Goal: Task Accomplishment & Management: Complete application form

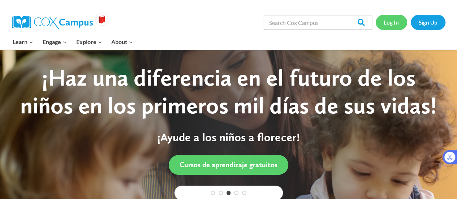
click at [391, 21] on link "Log In" at bounding box center [391, 22] width 31 height 15
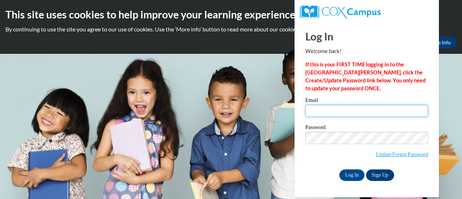
click at [337, 110] on input "Email" at bounding box center [367, 111] width 123 height 12
type input "[EMAIL_ADDRESS][DOMAIN_NAME]"
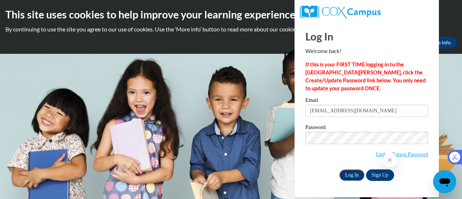
click at [353, 175] on input "Log In" at bounding box center [352, 175] width 25 height 12
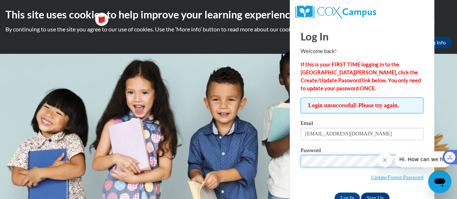
click at [335, 193] on input "Log In" at bounding box center [347, 199] width 25 height 12
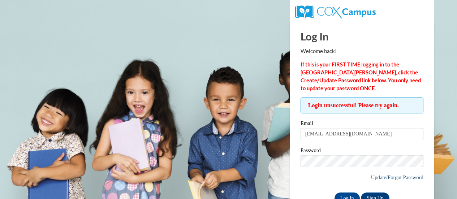
scroll to position [20, 0]
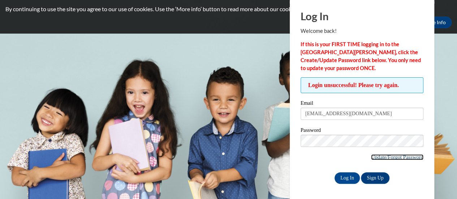
click at [375, 156] on link "Update/Forgot Password" at bounding box center [397, 157] width 52 height 6
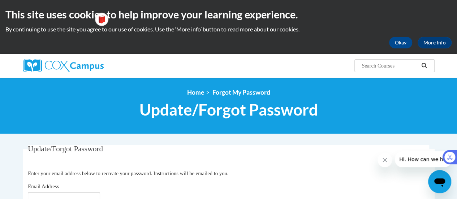
scroll to position [52, 0]
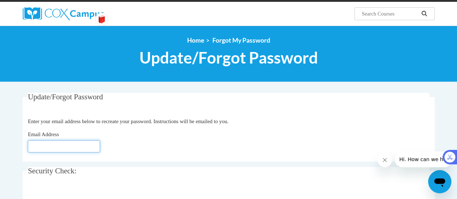
click at [82, 147] on input "Email Address" at bounding box center [64, 146] width 72 height 12
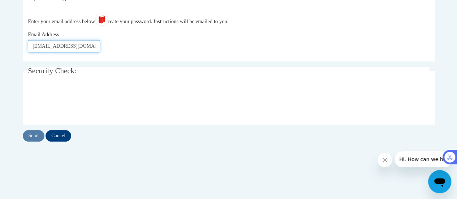
scroll to position [153, 0]
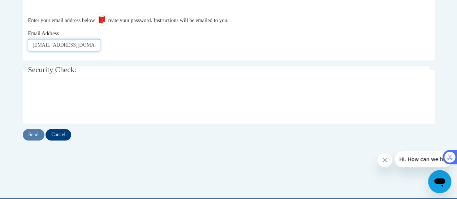
type input "[EMAIL_ADDRESS][DOMAIN_NAME]"
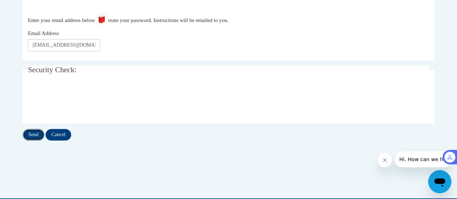
click at [33, 131] on input "Send" at bounding box center [34, 135] width 22 height 12
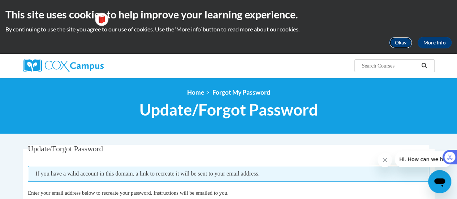
click at [405, 39] on button "Okay" at bounding box center [400, 43] width 23 height 12
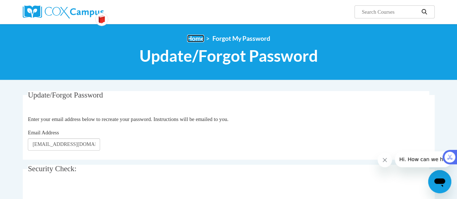
click at [194, 38] on link "Home" at bounding box center [195, 39] width 17 height 8
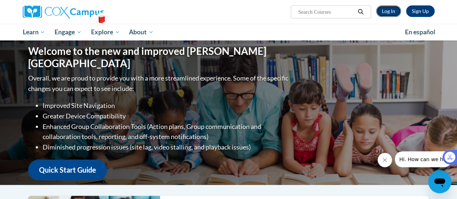
click at [388, 14] on link "Log In" at bounding box center [388, 11] width 25 height 12
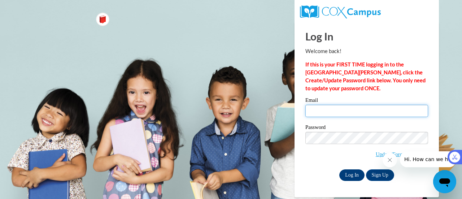
type input "nat.stron@gmail.com"
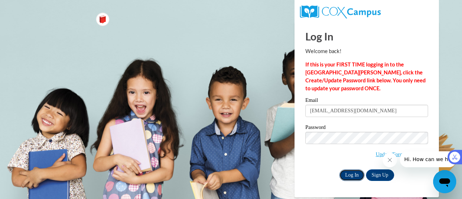
click at [354, 173] on input "Log In" at bounding box center [352, 175] width 25 height 12
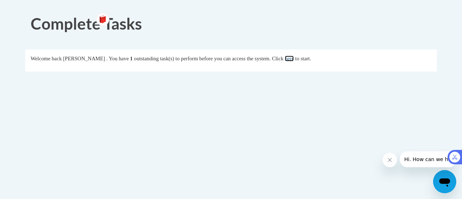
click at [294, 59] on link "here" at bounding box center [289, 59] width 9 height 6
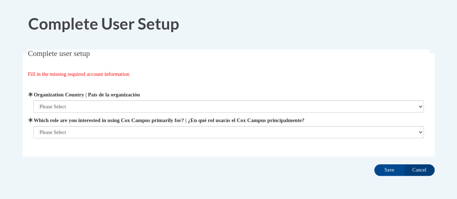
drag, startPoint x: 0, startPoint y: 0, endPoint x: 111, endPoint y: 109, distance: 155.6
click at [113, 117] on div "Organization Address Line 1 | Dirección de la organización Línea 1 Organization…" at bounding box center [228, 115] width 391 height 48
click at [111, 106] on select "Please Select United States | Estados Unidos Outside of the United States | Fue…" at bounding box center [228, 106] width 391 height 12
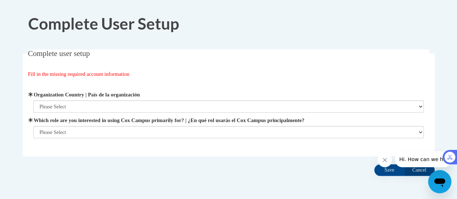
select select "ad49bcad-a171-4b2e-b99c-48b446064914"
click at [33, 100] on select "Please Select United States | Estados Unidos Outside of the United States | Fue…" at bounding box center [228, 106] width 391 height 12
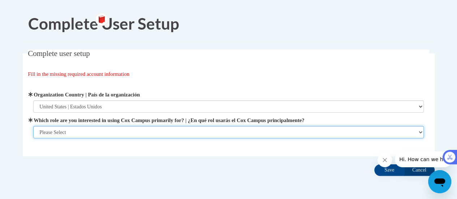
click at [125, 132] on select "Please Select College/University | Colegio/Universidad Community/Nonprofit Part…" at bounding box center [228, 132] width 391 height 12
select select "5a18ea06-2b54-4451-96f2-d152daf9eac5"
click at [33, 138] on select "Please Select College/University | Colegio/Universidad Community/Nonprofit Part…" at bounding box center [228, 132] width 391 height 12
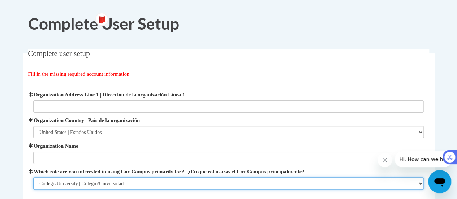
scroll to position [16, 0]
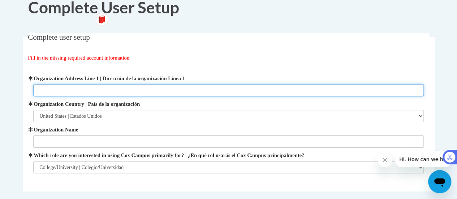
click at [207, 90] on input "Organization Address Line 1 | Dirección de la organización Línea 1" at bounding box center [228, 90] width 391 height 12
type input "K"
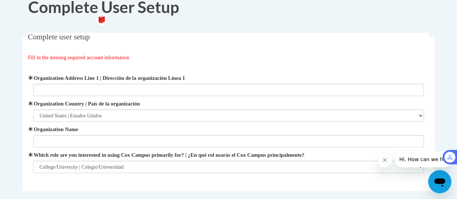
click at [172, 127] on label "Organization Name" at bounding box center [228, 129] width 391 height 8
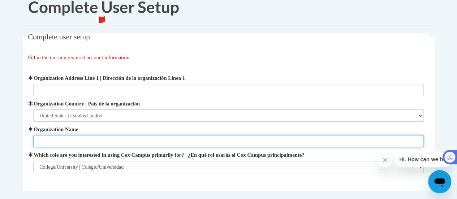
click at [172, 135] on input "Organization Name" at bounding box center [228, 141] width 391 height 12
type input "[GEOGRAPHIC_DATA]"
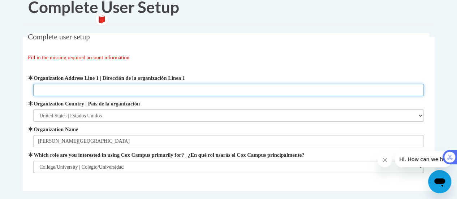
click at [155, 89] on input "Organization Address Line 1 | Dirección de la organización Línea 1" at bounding box center [228, 90] width 391 height 12
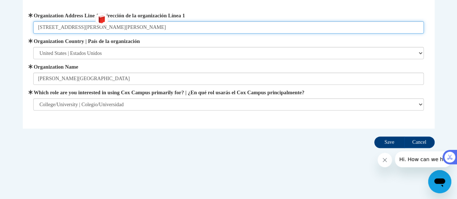
type input "[STREET_ADDRESS]"
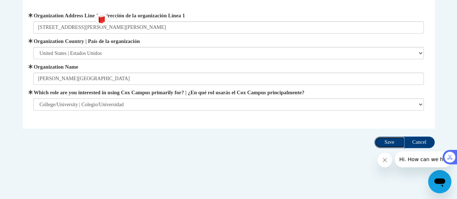
click at [386, 143] on input "Save" at bounding box center [389, 143] width 30 height 12
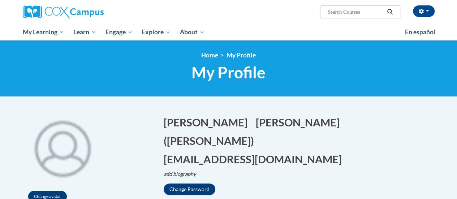
drag, startPoint x: 387, startPoint y: 51, endPoint x: 340, endPoint y: 122, distance: 85.7
click at [340, 170] on p "add biography Biography Save" at bounding box center [299, 174] width 271 height 8
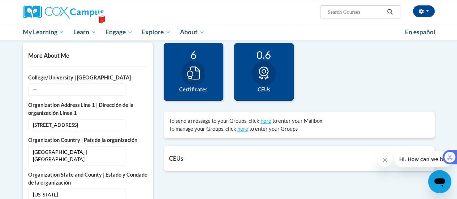
scroll to position [165, 0]
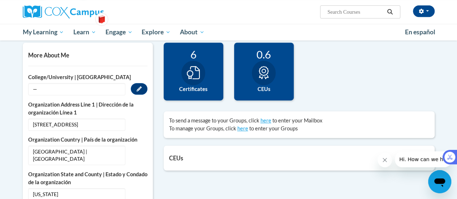
click at [67, 94] on span "—" at bounding box center [76, 89] width 97 height 12
click at [139, 88] on icon "Custom profile fields" at bounding box center [139, 88] width 5 height 5
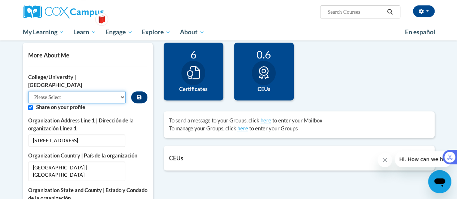
click at [99, 91] on select "Please Select College/University Staff | Empleado universitario College/Univers…" at bounding box center [77, 97] width 98 height 12
select select "99b32b07-cffc-426c-8bf6-0cd77760d84b"
click at [28, 91] on select "Please Select College/University Staff | Empleado universitario College/Univers…" at bounding box center [77, 97] width 98 height 12
click at [140, 95] on icon "Custom profile fields" at bounding box center [139, 97] width 4 height 4
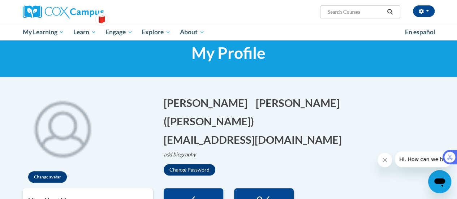
scroll to position [0, 0]
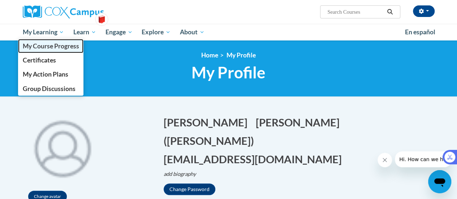
click at [60, 42] on span "My Course Progress" at bounding box center [50, 46] width 56 height 8
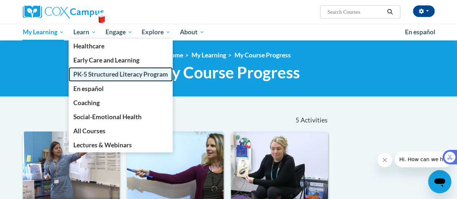
click at [110, 76] on span "PK-5 Structured Literacy Program" at bounding box center [120, 74] width 95 height 8
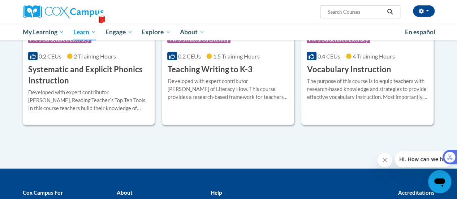
scroll to position [861, 0]
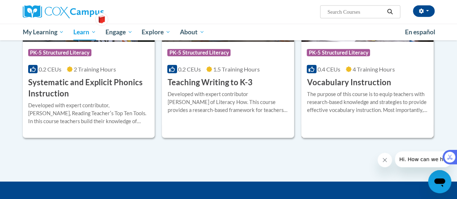
click at [366, 79] on h3 "Vocabulary Instruction" at bounding box center [349, 82] width 84 height 11
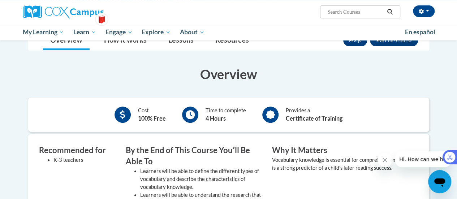
scroll to position [122, 0]
